Goal: Information Seeking & Learning: Learn about a topic

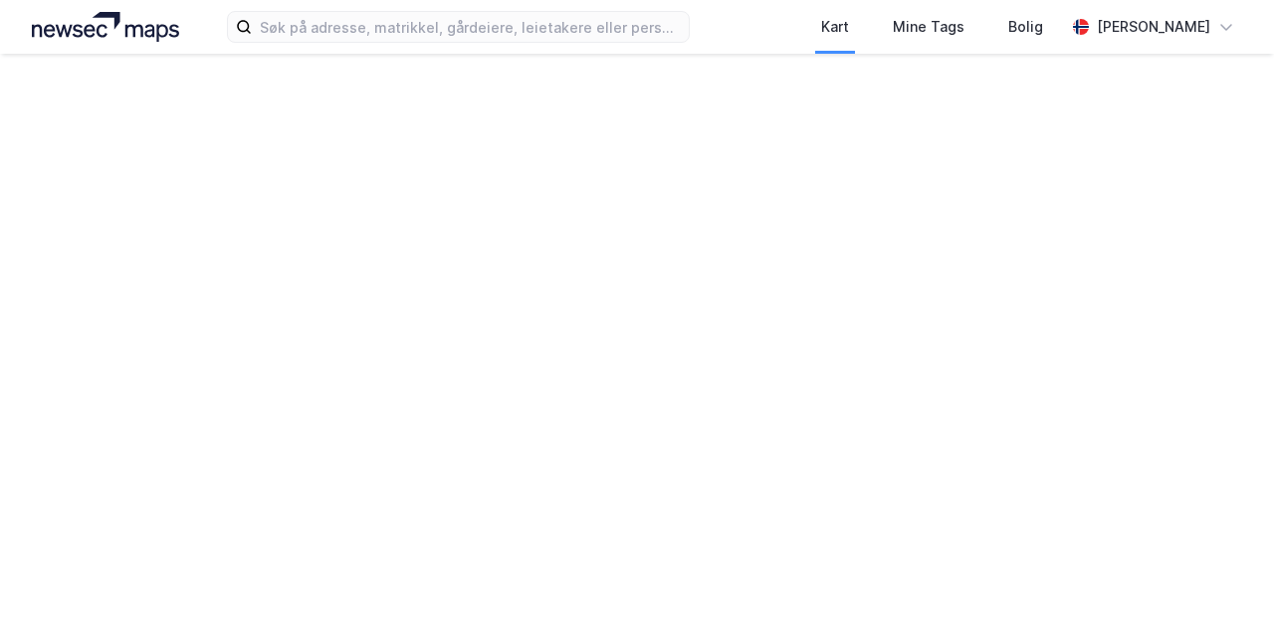
drag, startPoint x: 0, startPoint y: 0, endPoint x: 958, endPoint y: 258, distance: 992.2
click at [958, 258] on div "Kart Mine Tags Bolig [PERSON_NAME]" at bounding box center [637, 314] width 1274 height 628
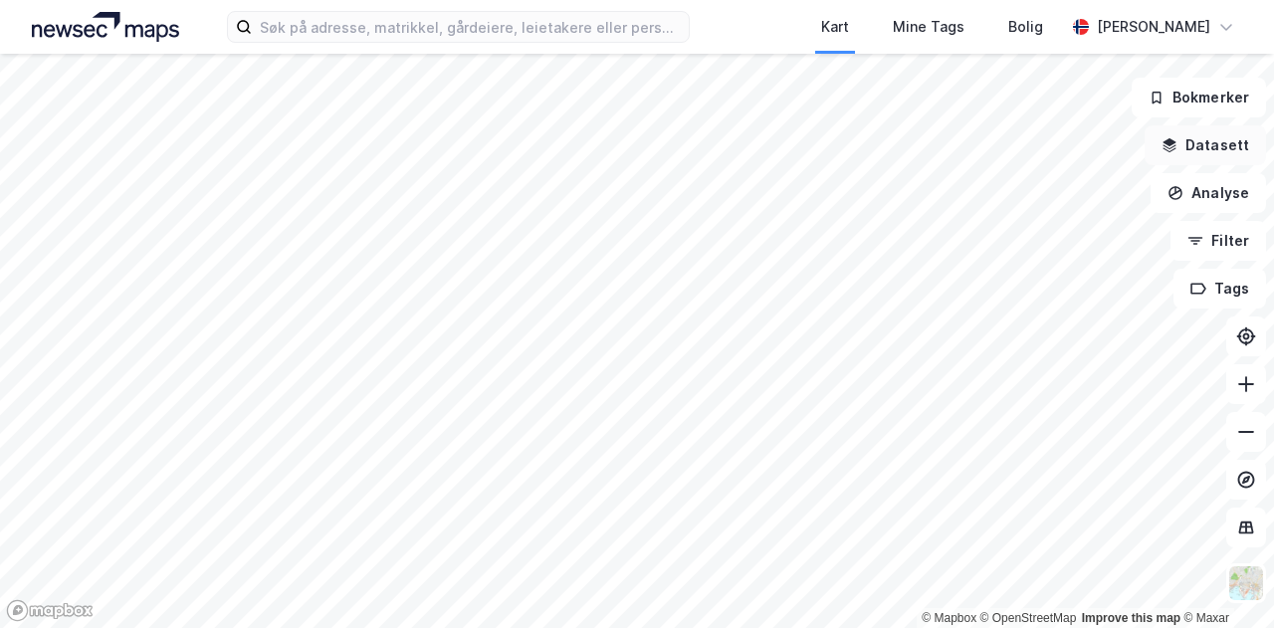
click at [1220, 144] on button "Datasett" at bounding box center [1204, 145] width 121 height 40
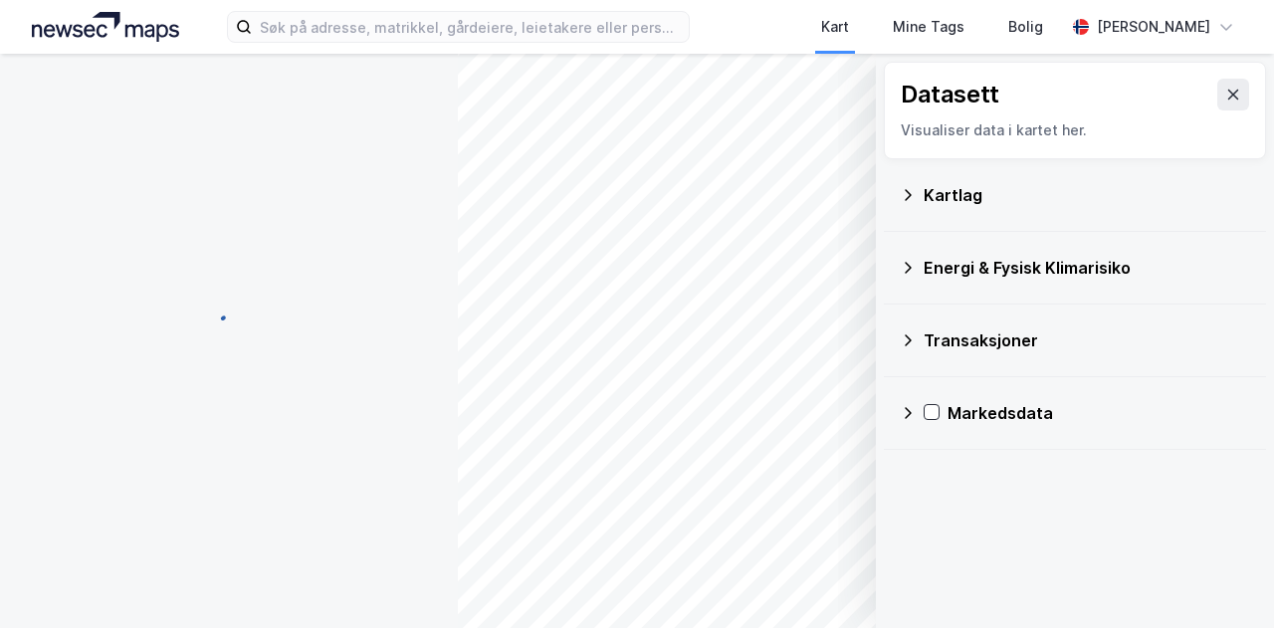
click at [1217, 99] on button at bounding box center [1233, 95] width 32 height 32
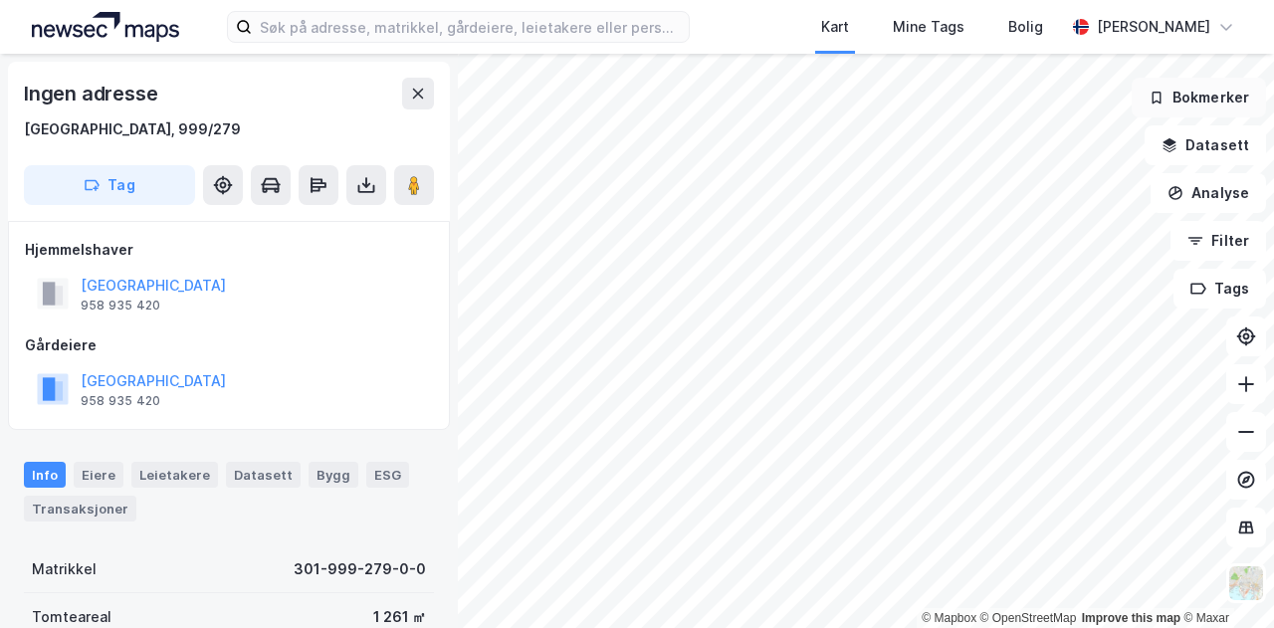
click at [1210, 97] on button "Bokmerker" at bounding box center [1198, 98] width 134 height 40
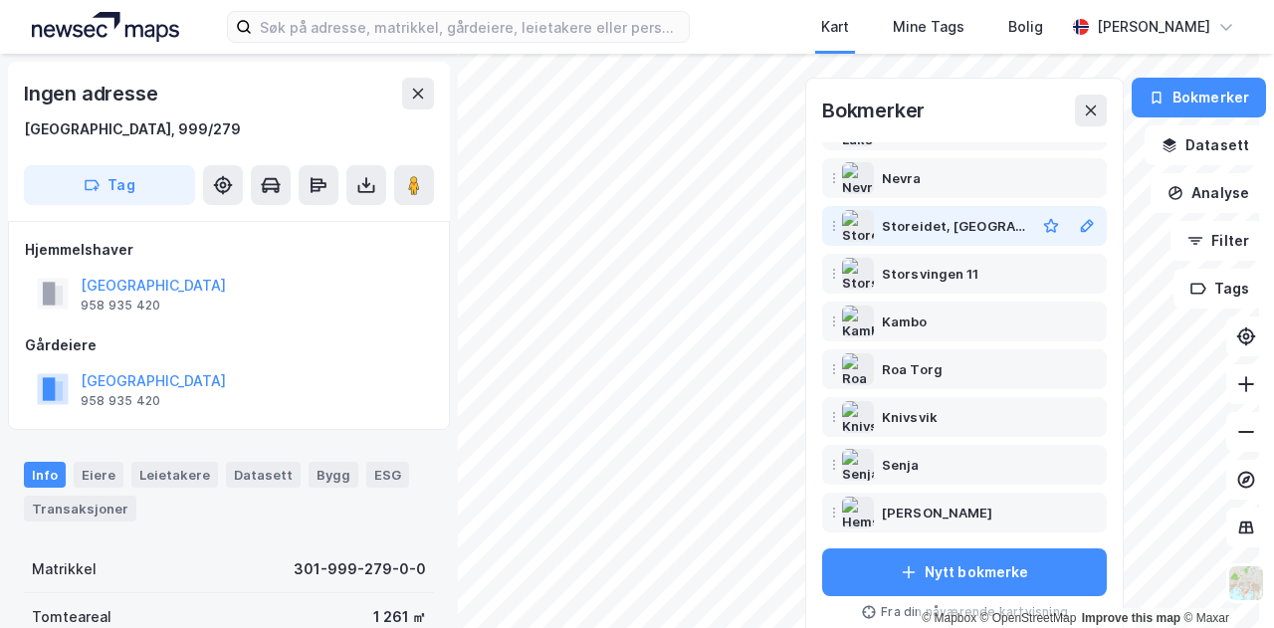
scroll to position [8, 0]
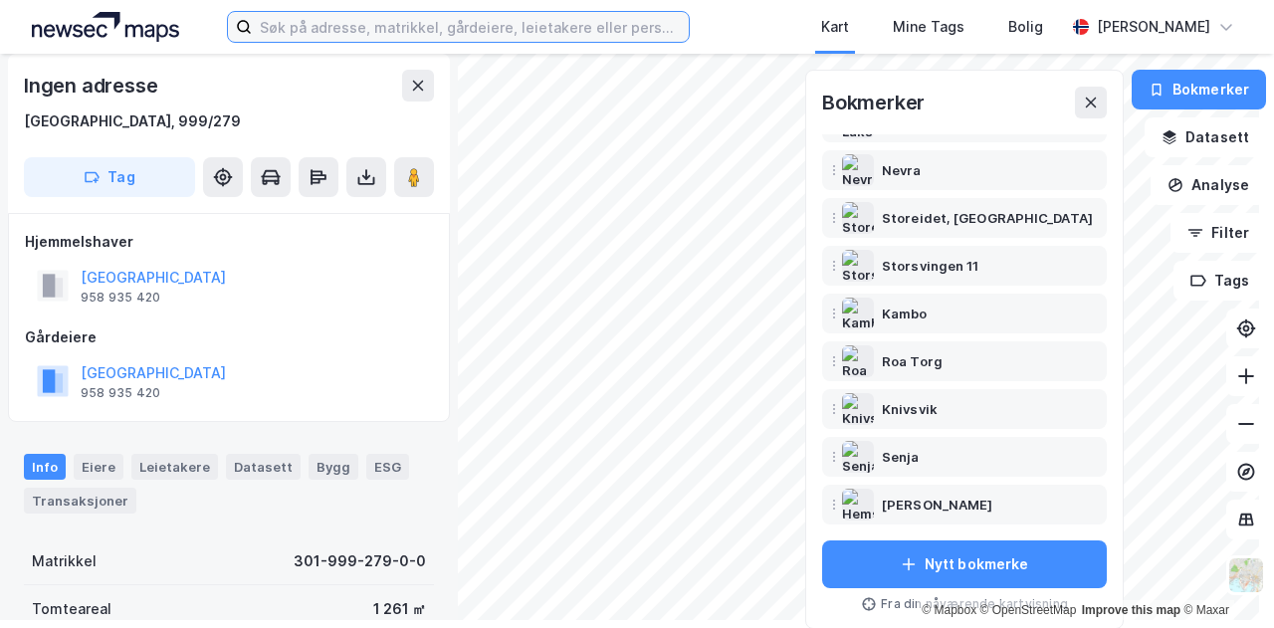
click at [332, 30] on input at bounding box center [470, 27] width 437 height 30
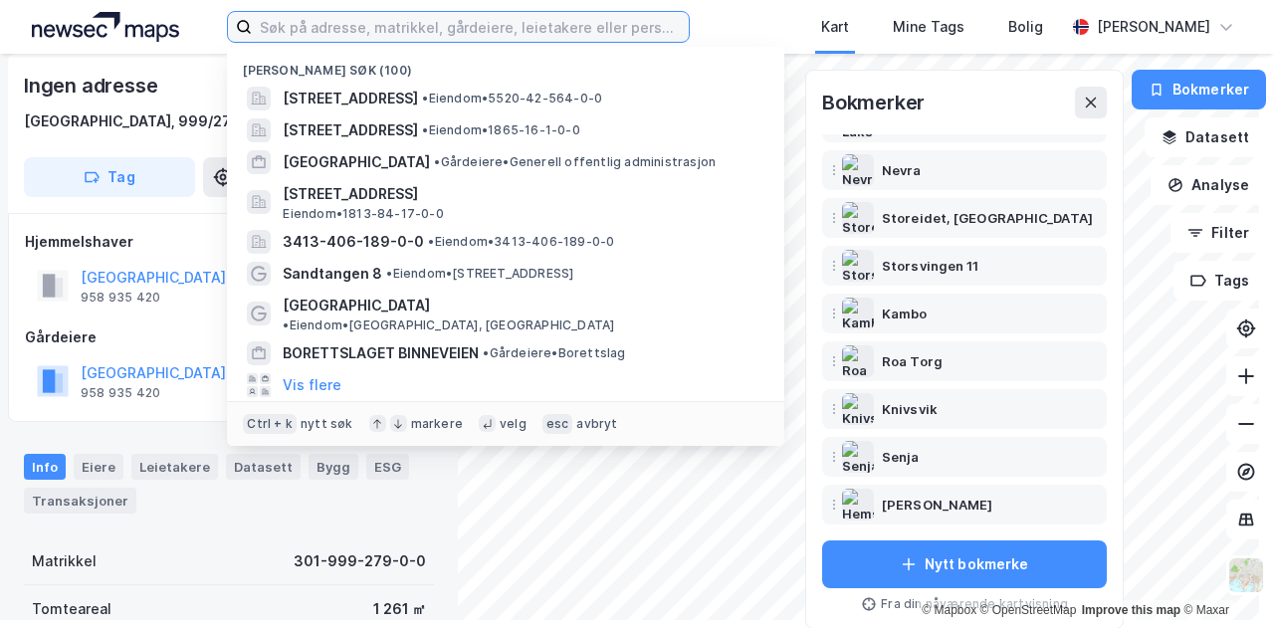
click at [333, 31] on input at bounding box center [470, 27] width 437 height 30
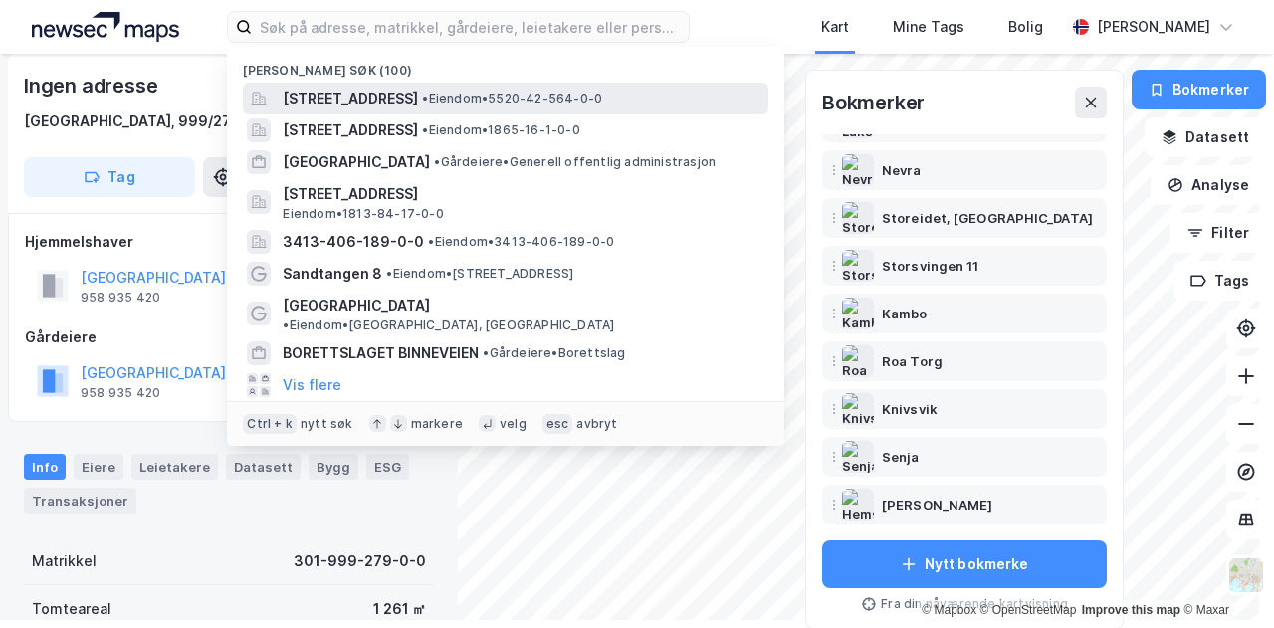
click at [379, 106] on span "[STREET_ADDRESS]" at bounding box center [350, 99] width 135 height 24
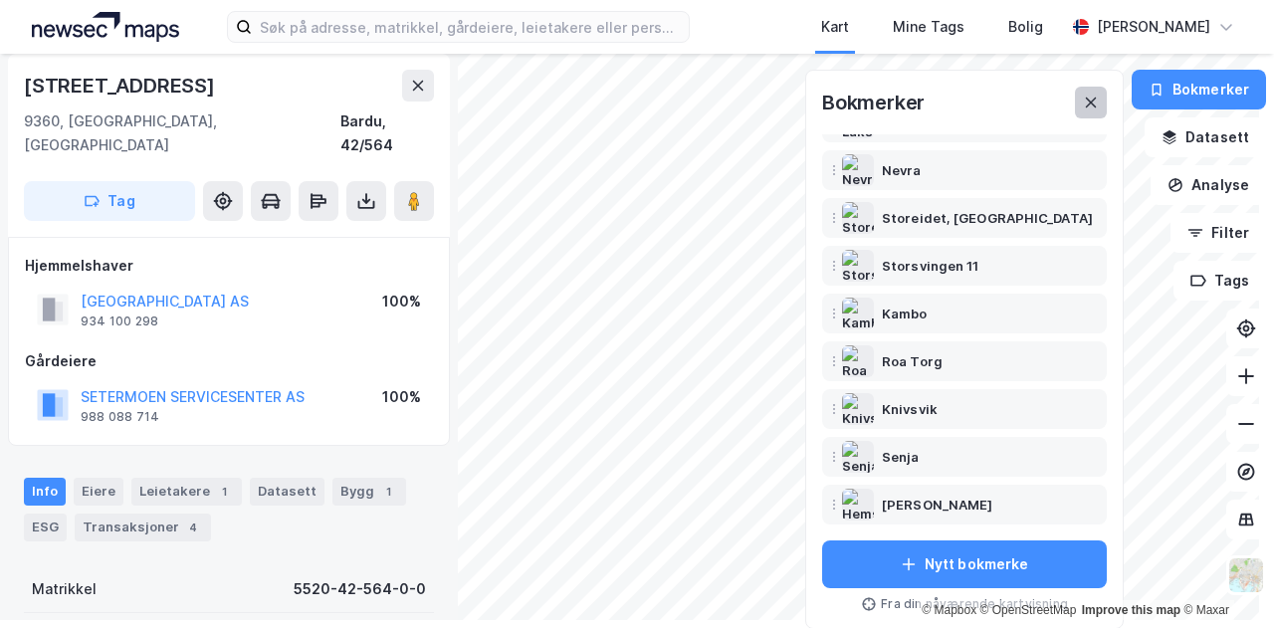
click at [1083, 108] on icon at bounding box center [1091, 103] width 16 height 16
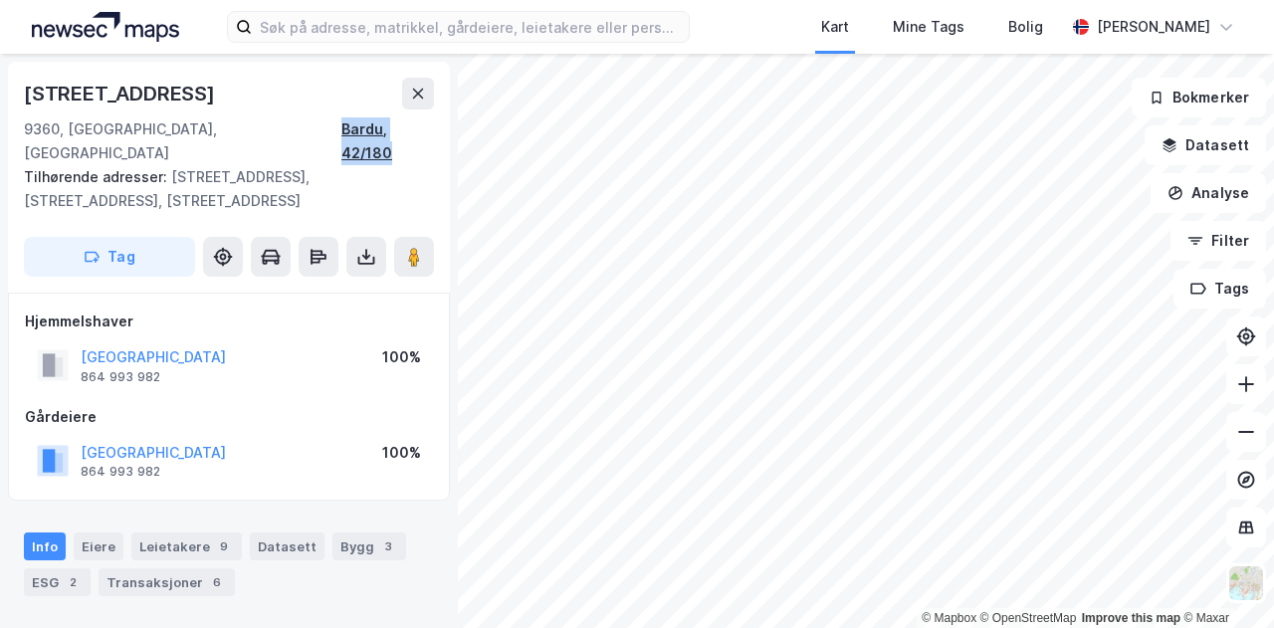
drag, startPoint x: 434, startPoint y: 128, endPoint x: 342, endPoint y: 140, distance: 92.3
click at [342, 140] on div "[STREET_ADDRESS], 42/180 Tilhørende adresser: [STREET_ADDRESS], [STREET_ADDRESS…" at bounding box center [229, 177] width 442 height 231
copy div "Bardu, 42/180"
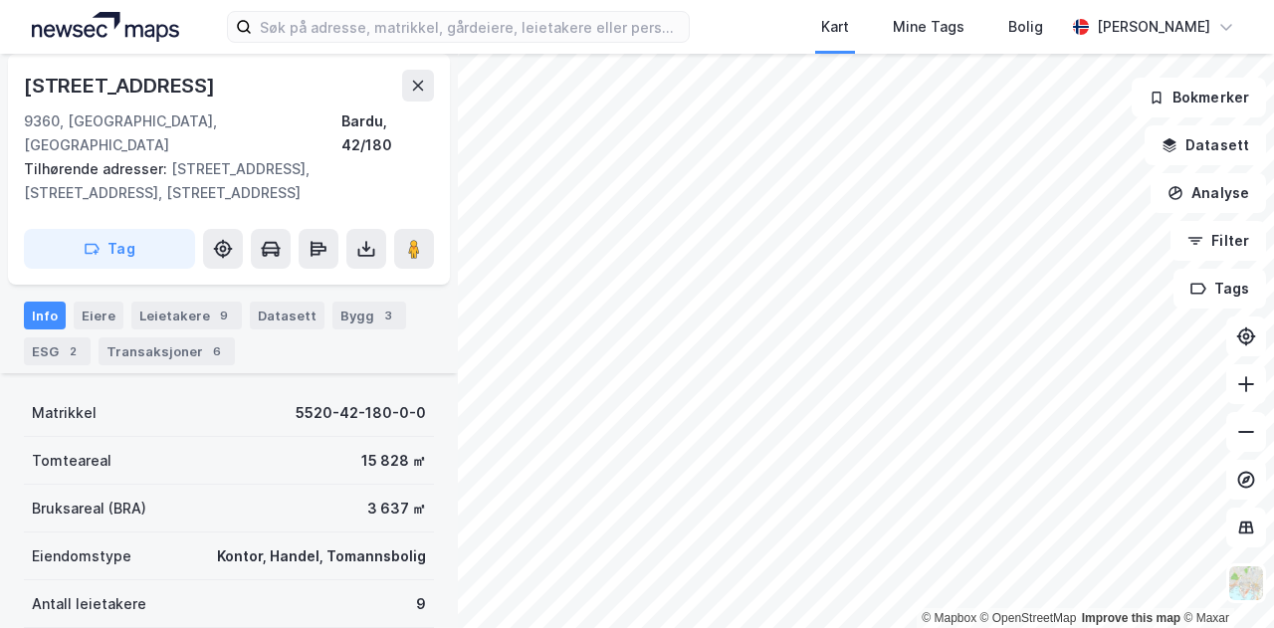
scroll to position [501, 0]
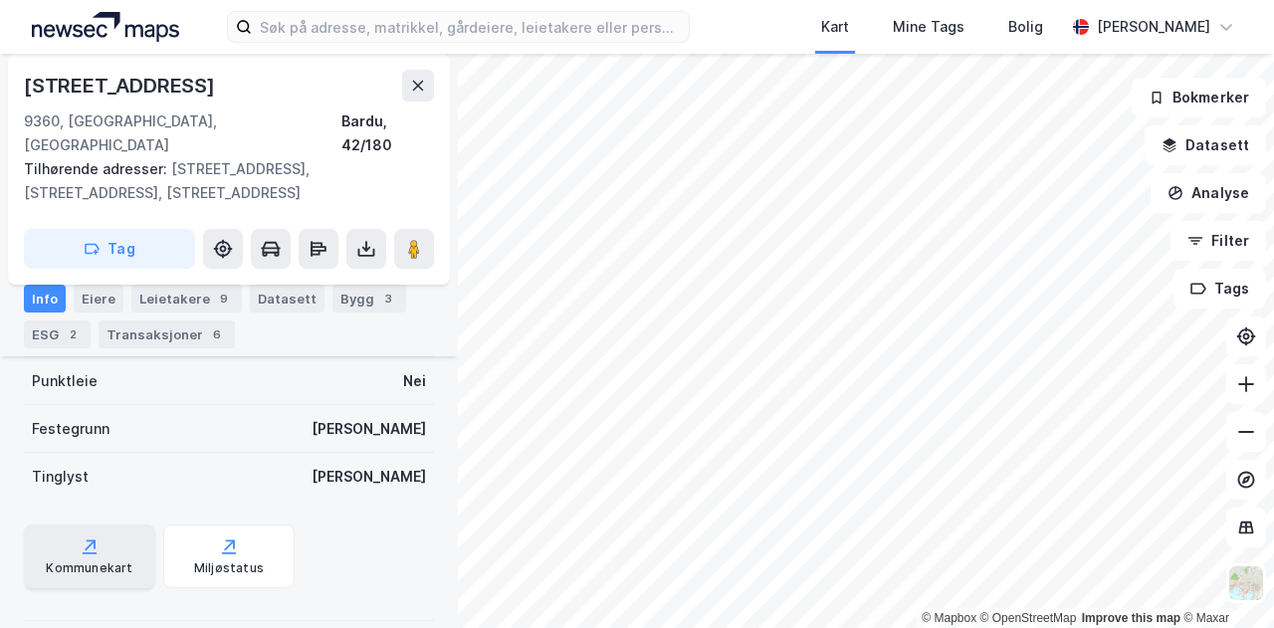
click at [103, 526] on div "Kommunekart" at bounding box center [89, 556] width 131 height 64
